Goal: Task Accomplishment & Management: Complete application form

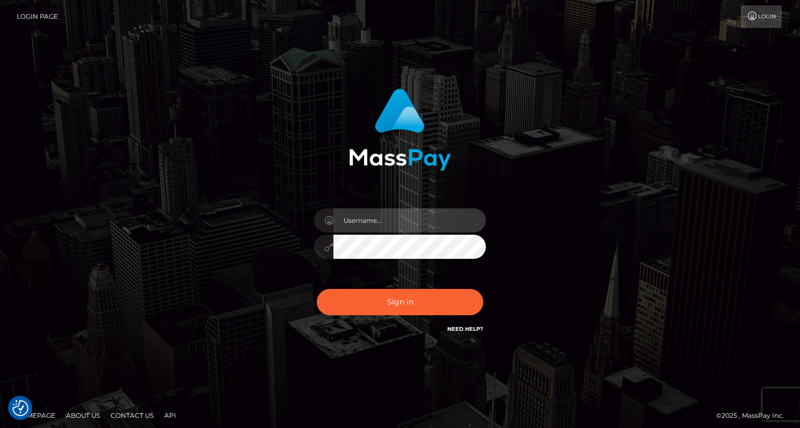
click at [365, 221] on input "text" at bounding box center [409, 220] width 152 height 24
type input "[EMAIL_ADDRESS][DOMAIN_NAME]"
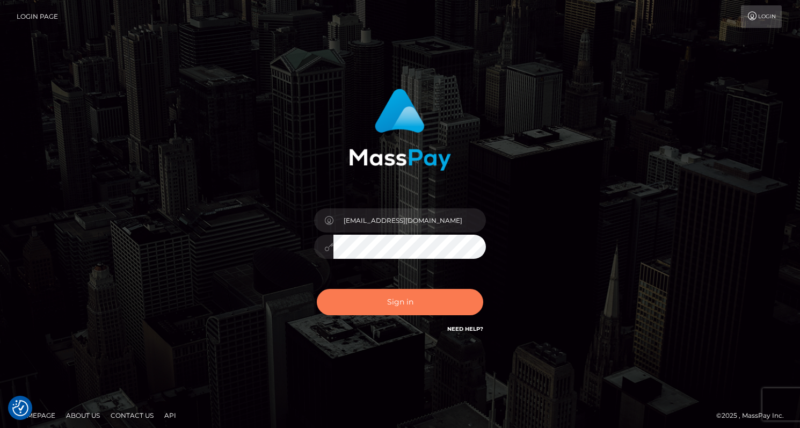
click at [397, 305] on button "Sign in" at bounding box center [400, 302] width 166 height 26
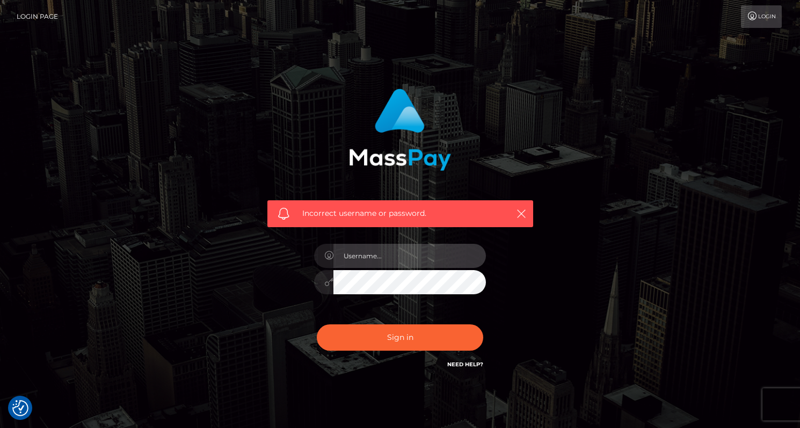
click at [360, 254] on input "text" at bounding box center [409, 256] width 152 height 24
type input "[EMAIL_ADDRESS][DOMAIN_NAME]"
click at [359, 254] on input "[EMAIL_ADDRESS][DOMAIN_NAME]" at bounding box center [409, 256] width 152 height 24
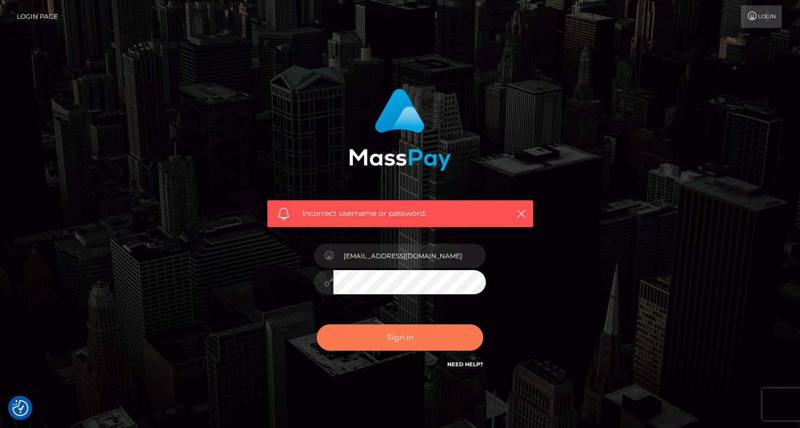
click at [409, 336] on button "Sign in" at bounding box center [400, 337] width 166 height 26
